Goal: Transaction & Acquisition: Book appointment/travel/reservation

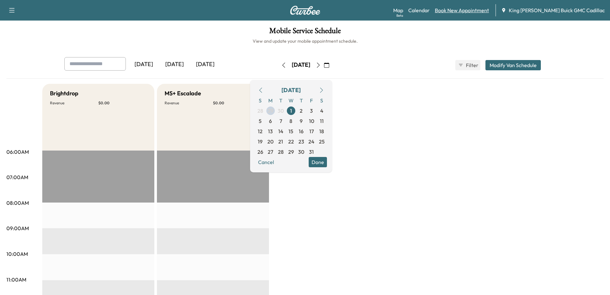
click at [463, 11] on link "Book New Appointment" at bounding box center [462, 10] width 54 height 8
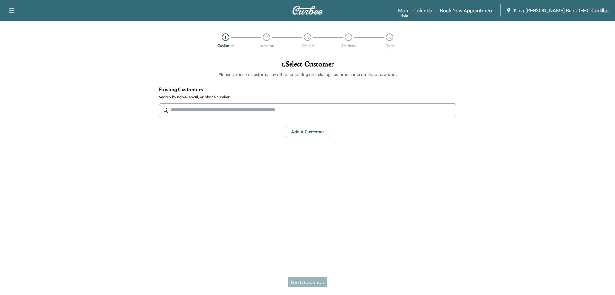
click at [273, 106] on input "text" at bounding box center [307, 109] width 297 height 13
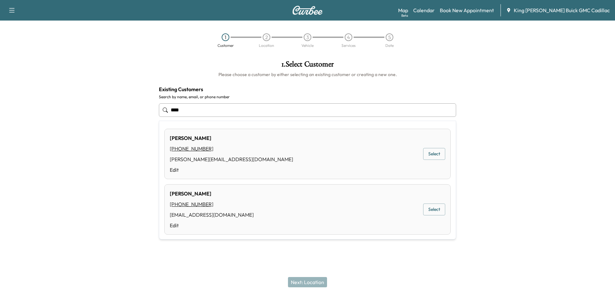
click at [435, 151] on button "Select" at bounding box center [434, 154] width 22 height 12
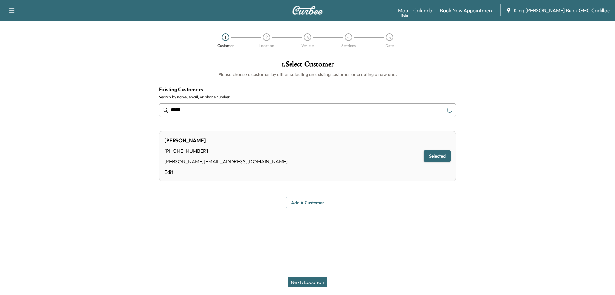
type input "****"
click at [300, 282] on button "Next: Location" at bounding box center [307, 282] width 39 height 10
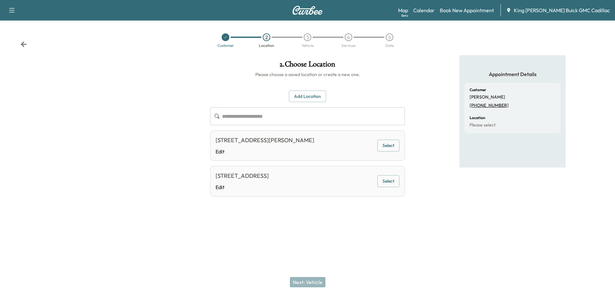
click at [380, 147] on button "Select" at bounding box center [389, 145] width 22 height 12
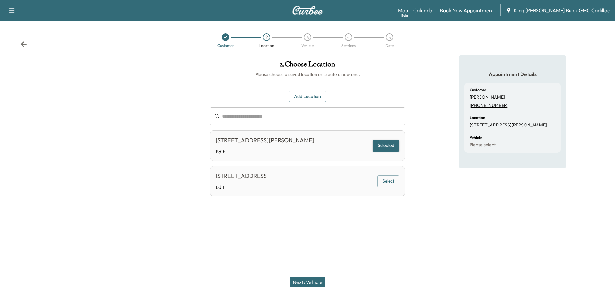
click at [310, 286] on button "Next: Vehicle" at bounding box center [308, 282] width 36 height 10
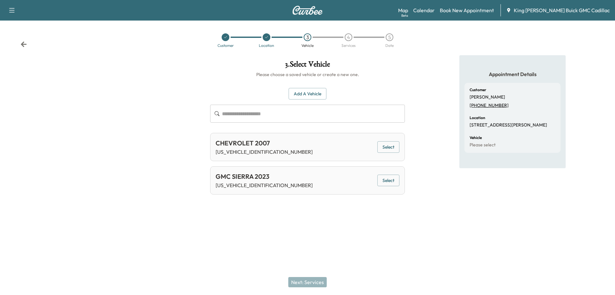
click at [393, 178] on button "Select" at bounding box center [389, 180] width 22 height 12
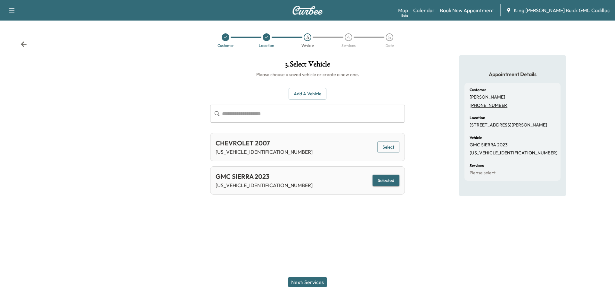
click at [323, 280] on button "Next: Services" at bounding box center [307, 282] width 38 height 10
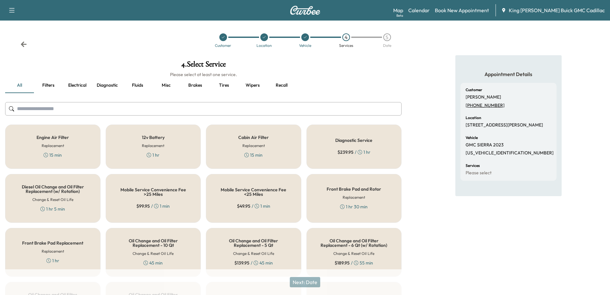
click at [163, 85] on button "Misc" at bounding box center [166, 85] width 29 height 15
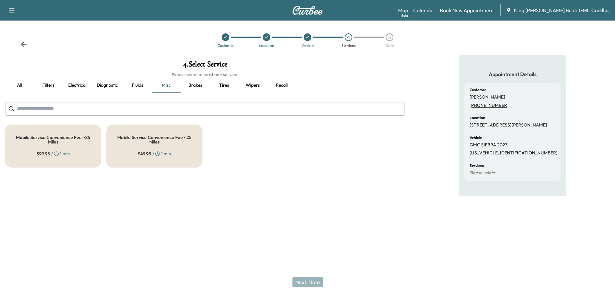
click at [13, 12] on icon "button" at bounding box center [12, 10] width 8 height 8
click at [67, 38] on div "Customer Location Vehicle 4 Services 5 Date" at bounding box center [307, 40] width 615 height 29
click at [472, 10] on link "Book New Appointment" at bounding box center [467, 10] width 54 height 8
click at [23, 49] on div "Customer Location Vehicle 4 Services 5 Date" at bounding box center [307, 40] width 615 height 29
click at [23, 46] on icon at bounding box center [24, 43] width 6 height 5
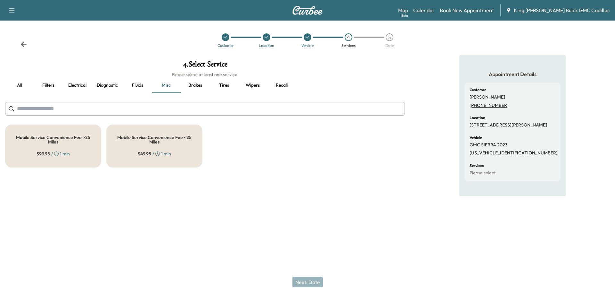
click at [23, 46] on icon at bounding box center [24, 43] width 6 height 5
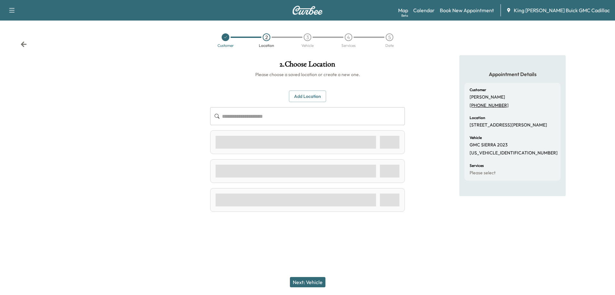
click at [23, 46] on icon at bounding box center [24, 43] width 6 height 5
